Goal: Browse casually: Explore the website without a specific task or goal

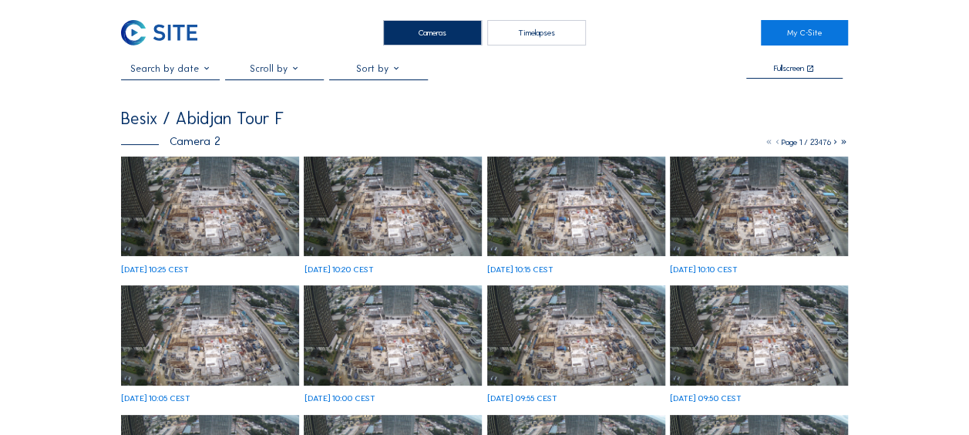
click at [197, 227] on img at bounding box center [210, 207] width 178 height 100
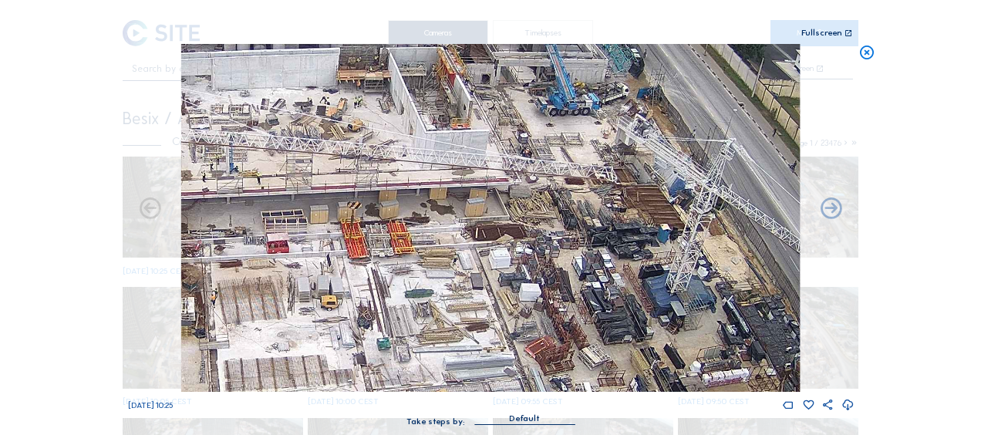
drag, startPoint x: 595, startPoint y: 242, endPoint x: 532, endPoint y: 174, distance: 92.2
click at [532, 174] on img at bounding box center [490, 218] width 619 height 348
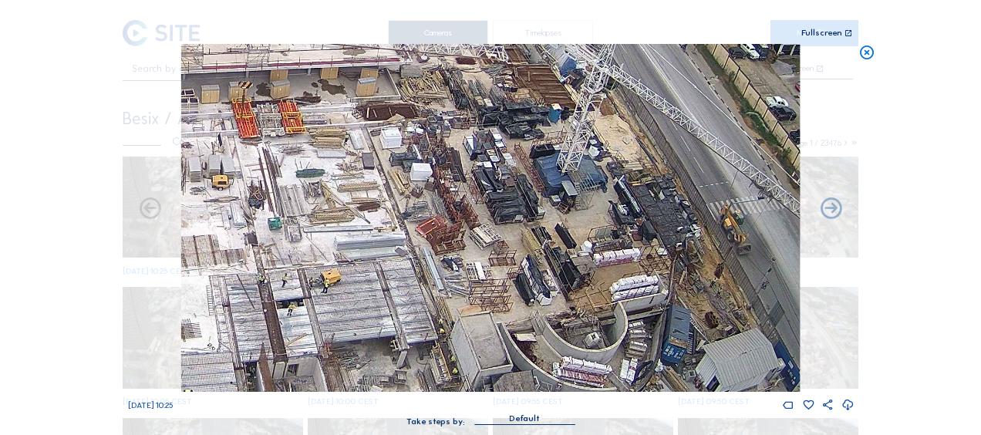
click at [572, 255] on img at bounding box center [490, 218] width 619 height 348
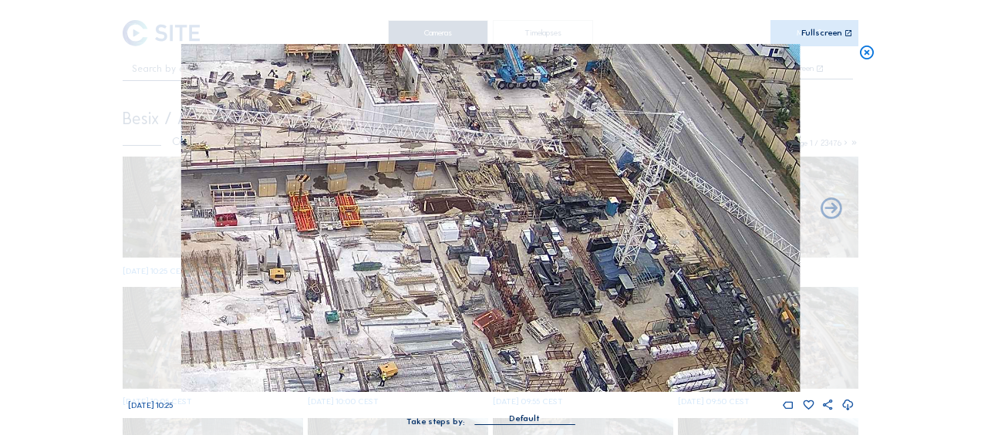
drag, startPoint x: 447, startPoint y: 148, endPoint x: 507, endPoint y: 245, distance: 114.3
click at [507, 245] on img at bounding box center [490, 218] width 619 height 348
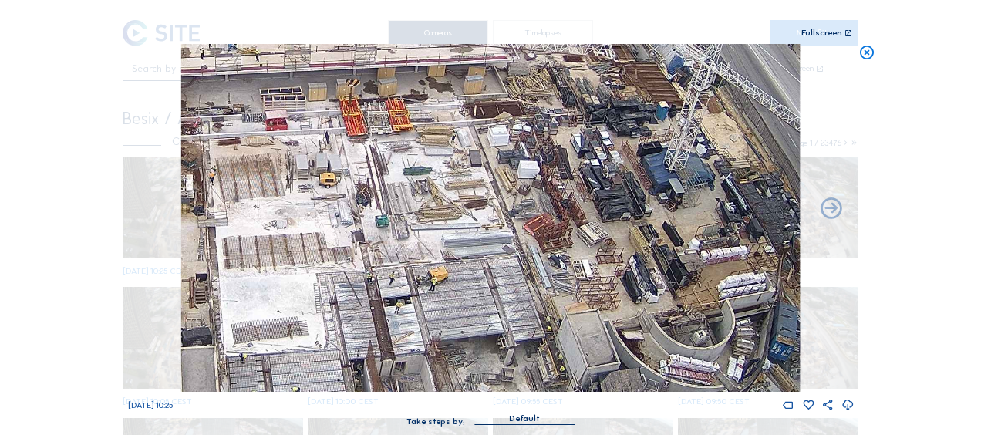
drag, startPoint x: 539, startPoint y: 235, endPoint x: 605, endPoint y: 145, distance: 111.5
click at [599, 139] on img at bounding box center [490, 218] width 619 height 348
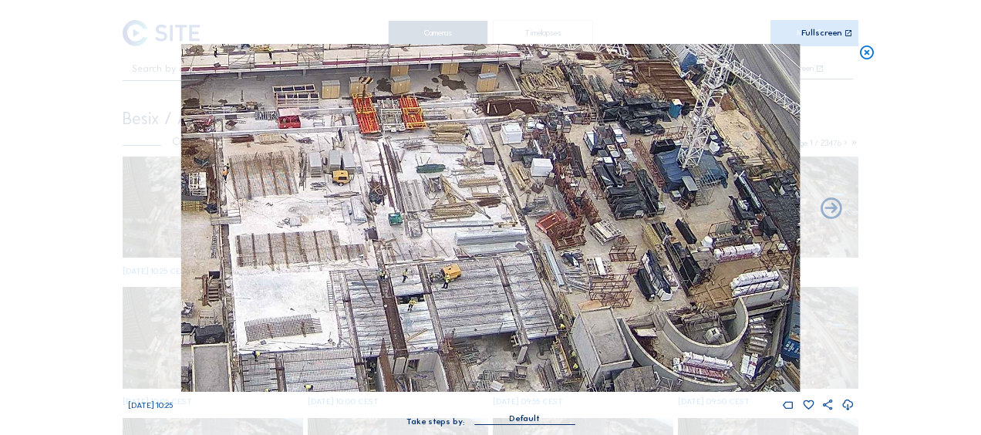
drag, startPoint x: 427, startPoint y: 169, endPoint x: 569, endPoint y: 142, distance: 145.2
click at [568, 142] on img at bounding box center [490, 218] width 619 height 348
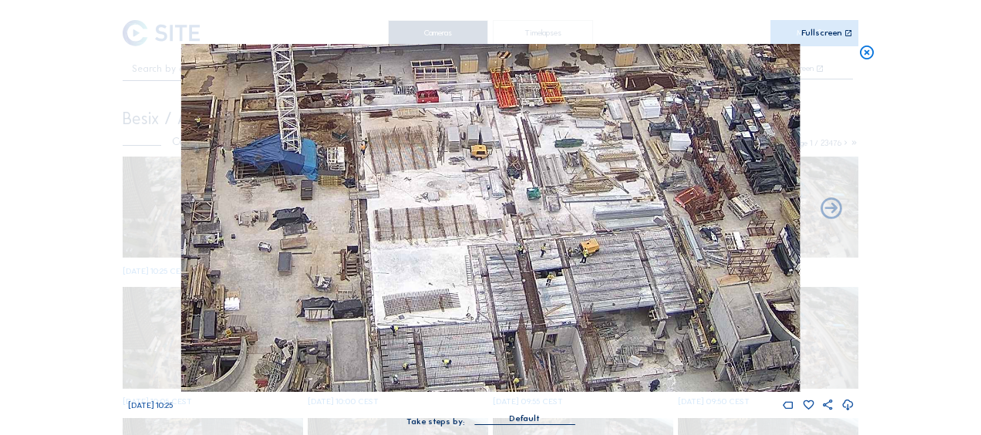
drag, startPoint x: 322, startPoint y: 237, endPoint x: 507, endPoint y: 211, distance: 186.2
click at [507, 211] on img at bounding box center [490, 218] width 619 height 348
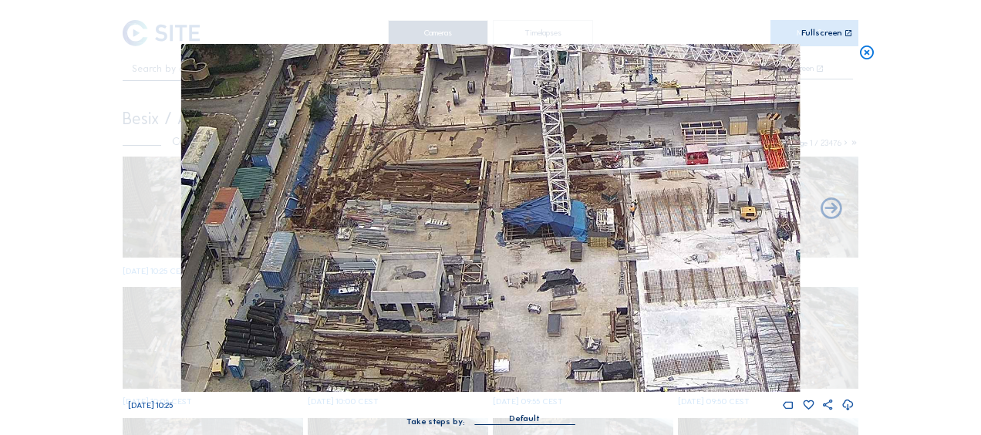
drag, startPoint x: 464, startPoint y: 190, endPoint x: 549, endPoint y: 278, distance: 122.2
click at [549, 278] on img at bounding box center [490, 218] width 619 height 348
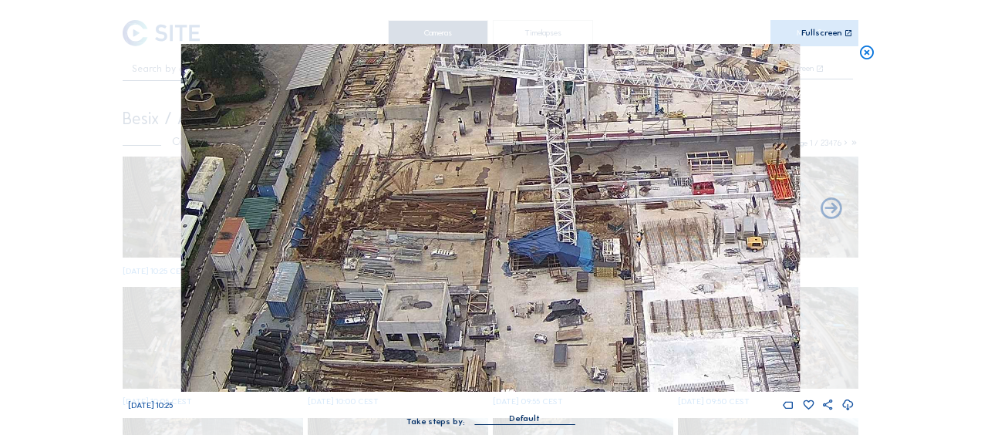
drag, startPoint x: 450, startPoint y: 130, endPoint x: 457, endPoint y: 201, distance: 71.4
click at [457, 201] on img at bounding box center [490, 218] width 619 height 348
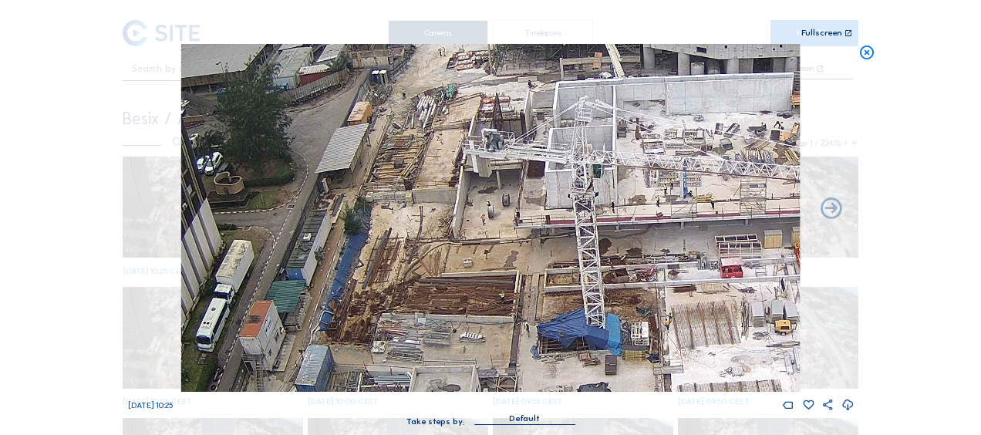
drag, startPoint x: 416, startPoint y: 131, endPoint x: 441, endPoint y: 172, distance: 47.8
click at [441, 172] on img at bounding box center [490, 218] width 619 height 348
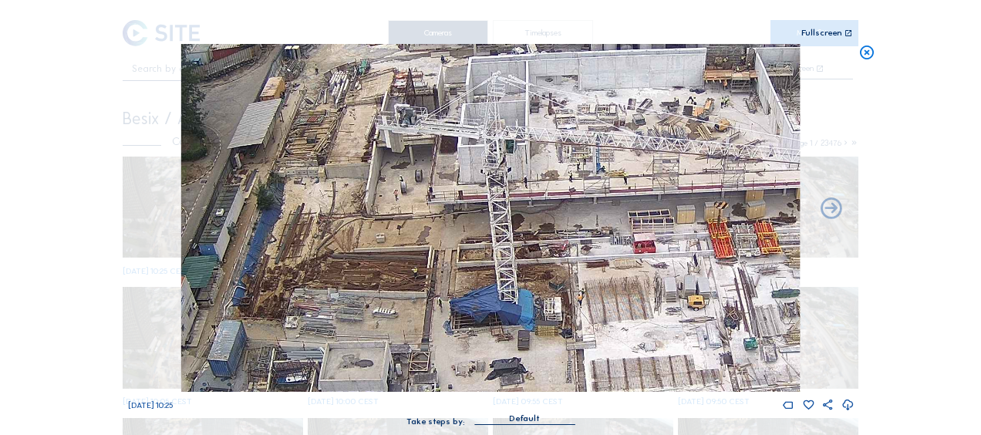
drag, startPoint x: 558, startPoint y: 298, endPoint x: 460, endPoint y: 270, distance: 102.6
click at [460, 270] on img at bounding box center [490, 218] width 619 height 348
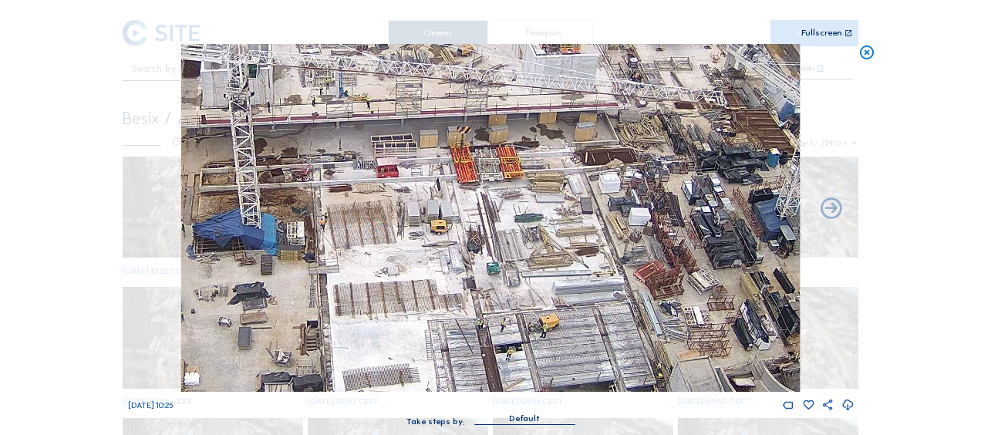
drag, startPoint x: 512, startPoint y: 287, endPoint x: 264, endPoint y: 214, distance: 258.7
click at [264, 214] on img at bounding box center [490, 218] width 619 height 348
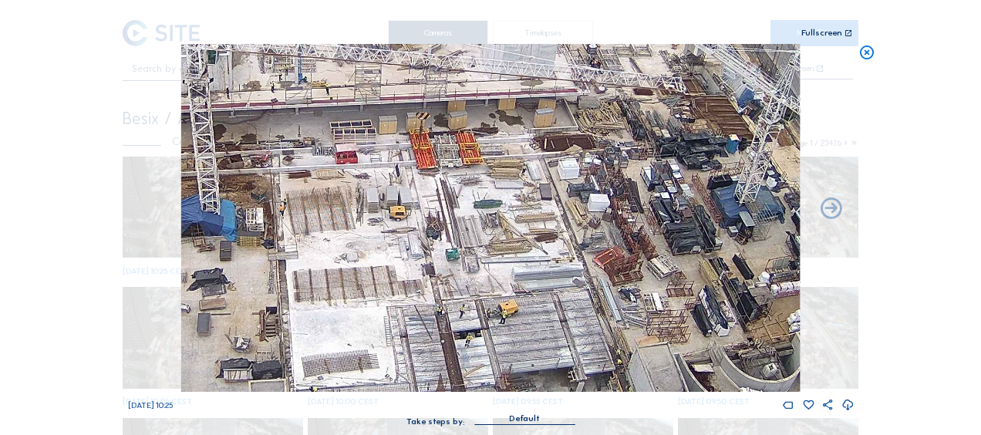
drag, startPoint x: 377, startPoint y: 250, endPoint x: 213, endPoint y: 174, distance: 180.8
click at [214, 175] on img at bounding box center [490, 218] width 619 height 348
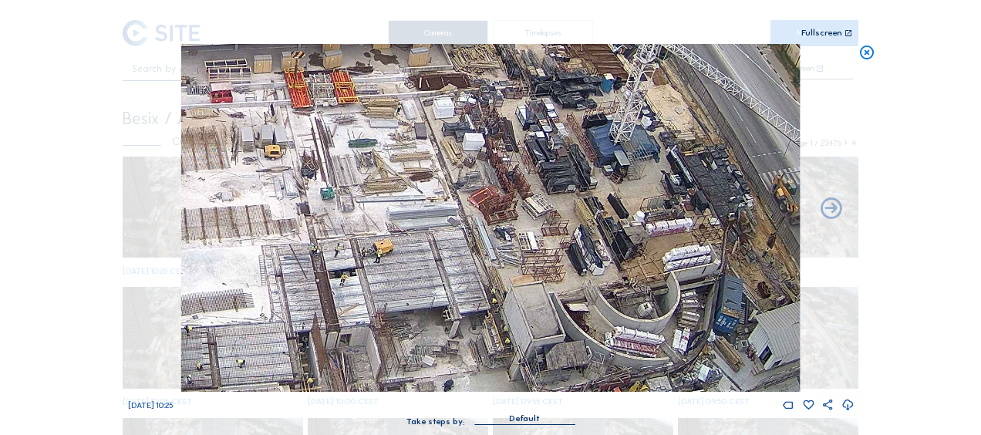
drag, startPoint x: 870, startPoint y: 59, endPoint x: 573, endPoint y: 121, distance: 303.4
click at [869, 59] on icon at bounding box center [866, 53] width 17 height 18
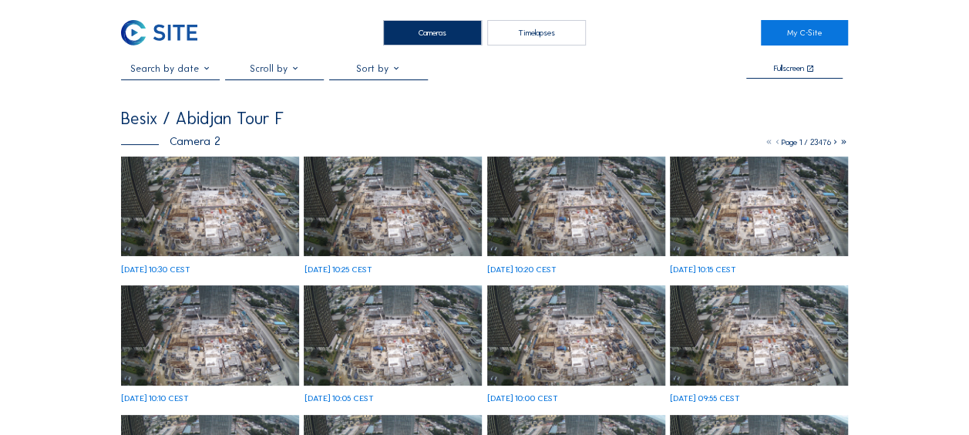
click at [169, 224] on img at bounding box center [210, 207] width 178 height 100
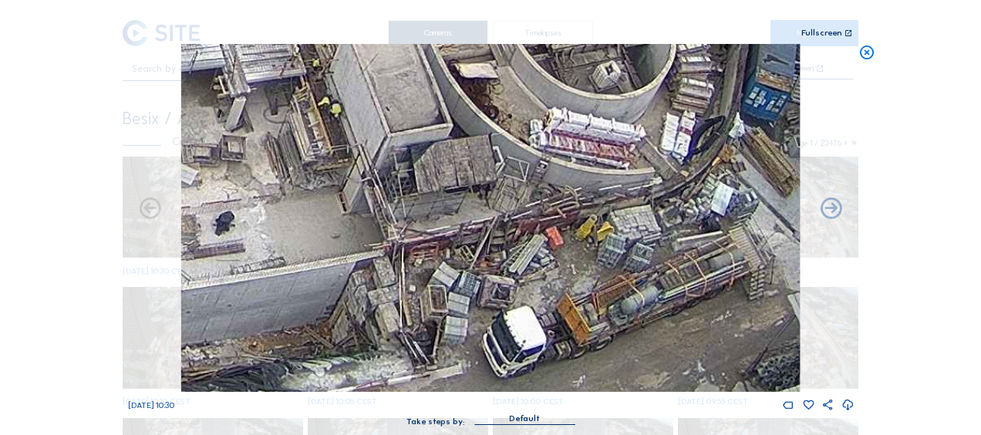
drag, startPoint x: 640, startPoint y: 341, endPoint x: 602, endPoint y: 261, distance: 89.0
click at [602, 261] on img at bounding box center [490, 218] width 619 height 348
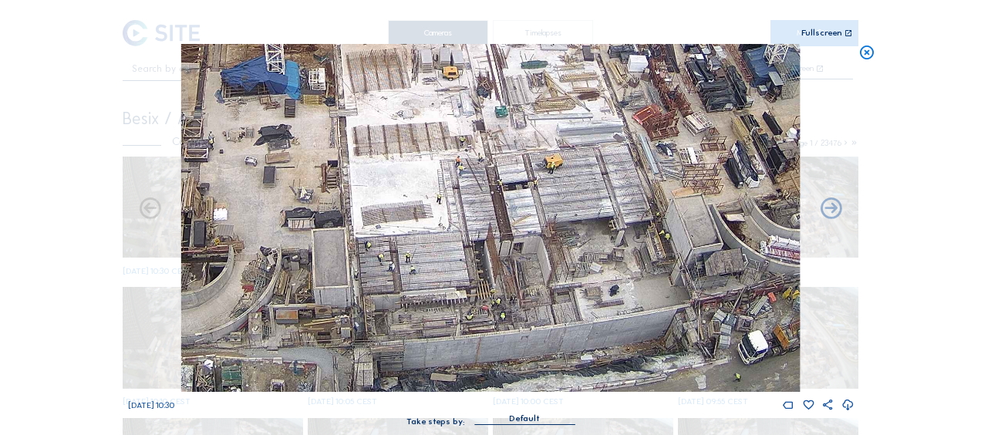
drag, startPoint x: 217, startPoint y: 304, endPoint x: 449, endPoint y: 258, distance: 235.8
click at [449, 258] on img at bounding box center [490, 218] width 619 height 348
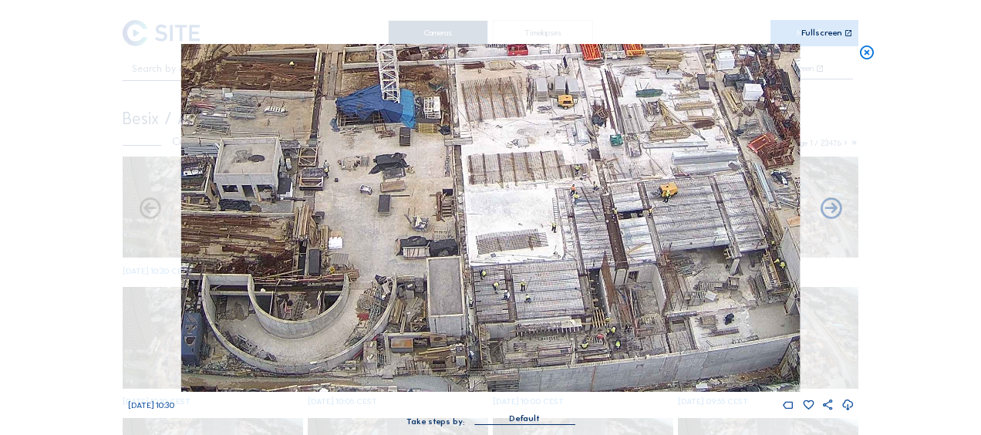
drag, startPoint x: 339, startPoint y: 237, endPoint x: 463, endPoint y: 268, distance: 128.1
click at [464, 268] on img at bounding box center [490, 218] width 619 height 348
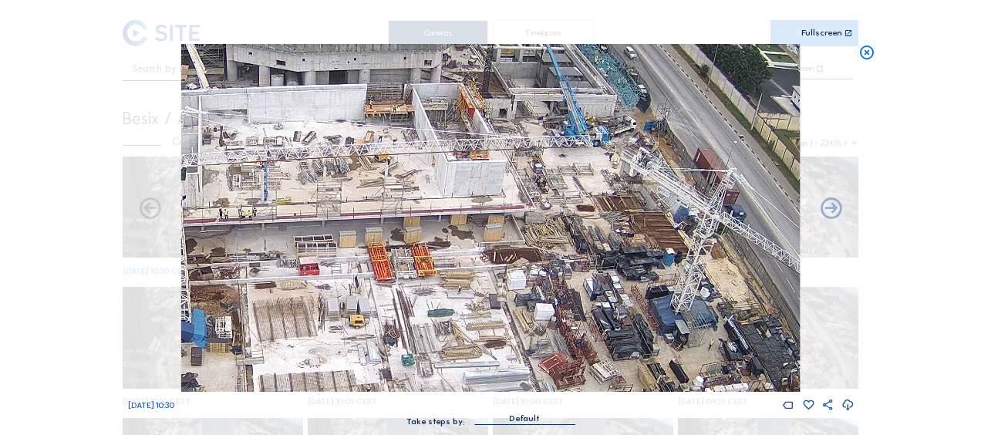
drag, startPoint x: 625, startPoint y: 106, endPoint x: 406, endPoint y: 322, distance: 308.1
click at [406, 322] on img at bounding box center [490, 218] width 619 height 348
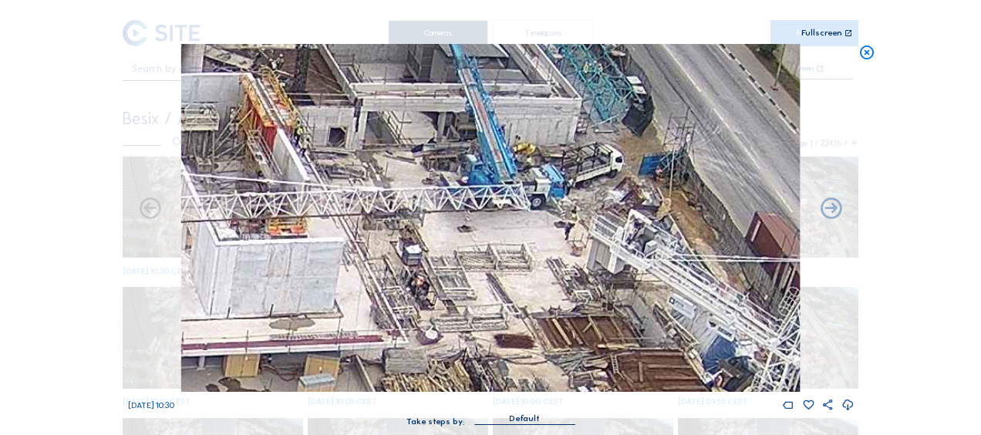
drag, startPoint x: 568, startPoint y: 143, endPoint x: 535, endPoint y: 240, distance: 102.0
click at [535, 240] on img at bounding box center [490, 218] width 619 height 348
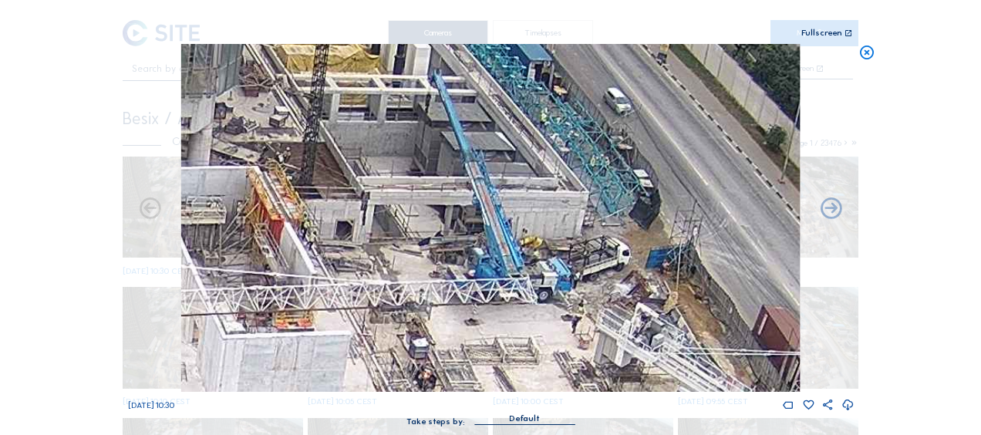
drag, startPoint x: 504, startPoint y: 208, endPoint x: 514, endPoint y: 302, distance: 94.6
click at [514, 302] on img at bounding box center [490, 218] width 619 height 348
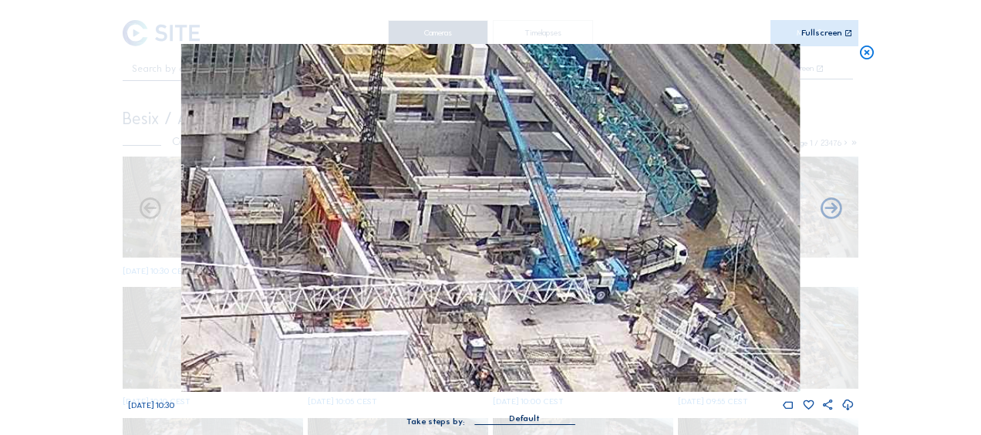
drag, startPoint x: 435, startPoint y: 273, endPoint x: 532, endPoint y: 266, distance: 97.4
click at [562, 262] on img at bounding box center [490, 218] width 619 height 348
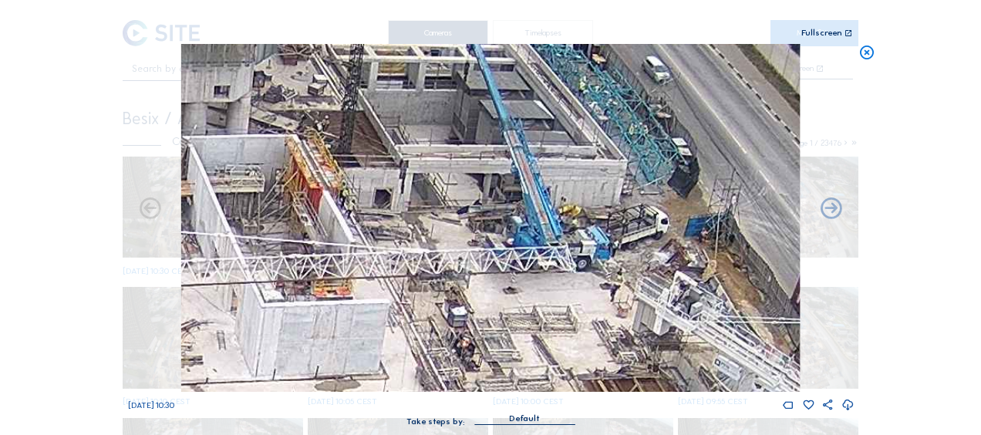
drag, startPoint x: 493, startPoint y: 287, endPoint x: 386, endPoint y: 257, distance: 111.3
click at [349, 237] on img at bounding box center [490, 218] width 619 height 348
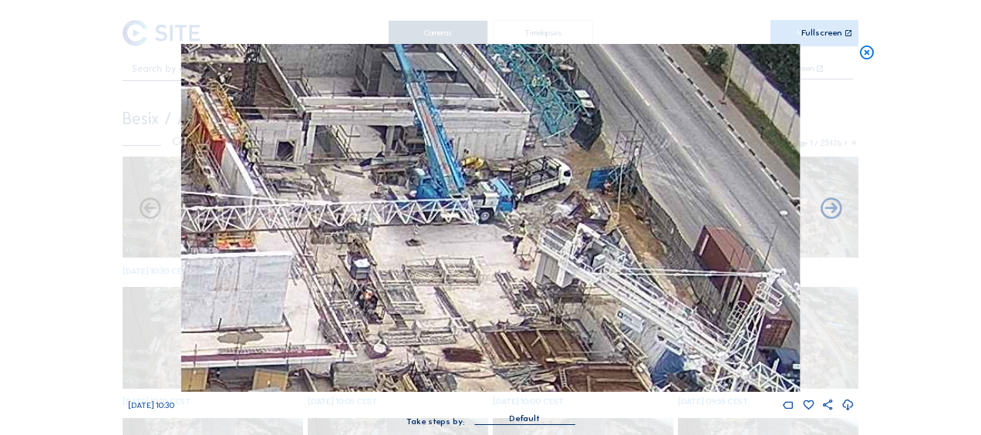
drag, startPoint x: 463, startPoint y: 273, endPoint x: 405, endPoint y: 231, distance: 71.3
click at [399, 228] on img at bounding box center [490, 218] width 619 height 348
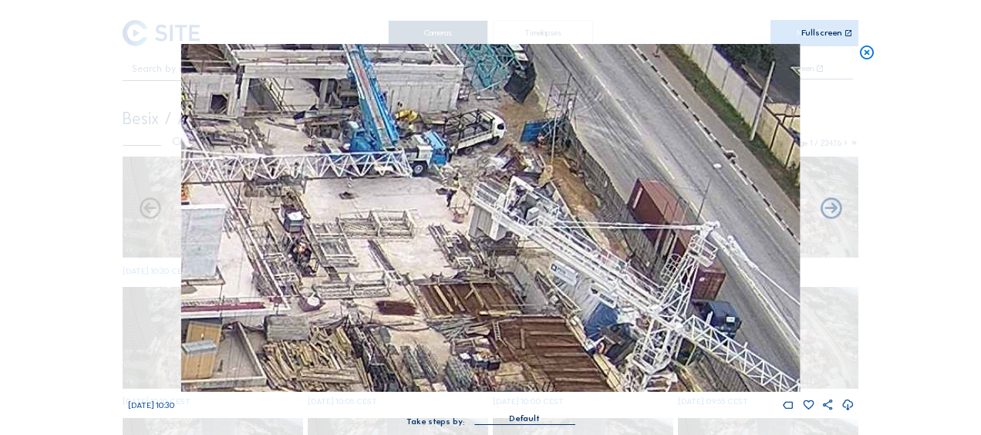
drag, startPoint x: 498, startPoint y: 296, endPoint x: 430, endPoint y: 230, distance: 94.9
click at [432, 230] on img at bounding box center [490, 218] width 619 height 348
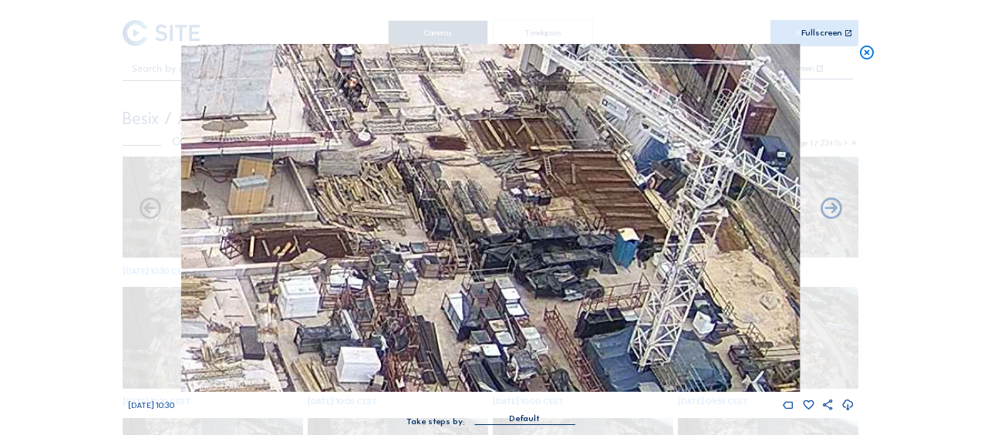
drag, startPoint x: 282, startPoint y: 225, endPoint x: 351, endPoint y: 174, distance: 85.5
click at [351, 174] on img at bounding box center [490, 218] width 619 height 348
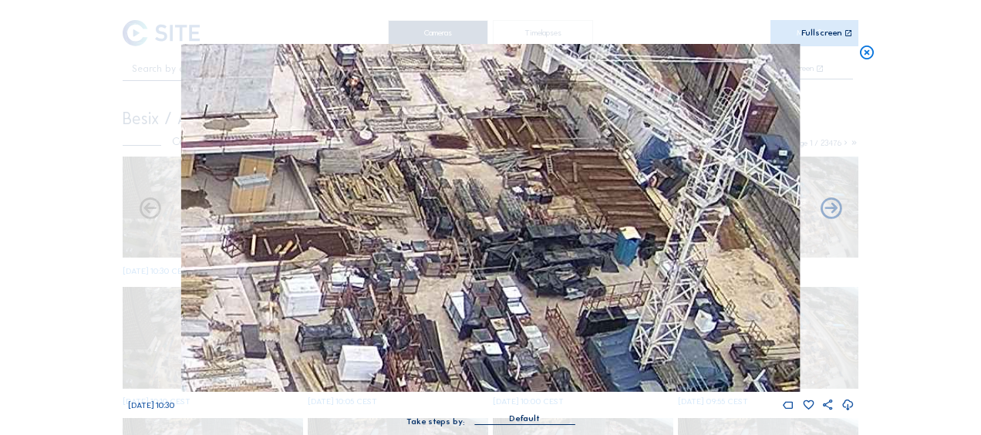
click at [399, 172] on img at bounding box center [490, 218] width 619 height 348
